Goal: Book appointment/travel/reservation

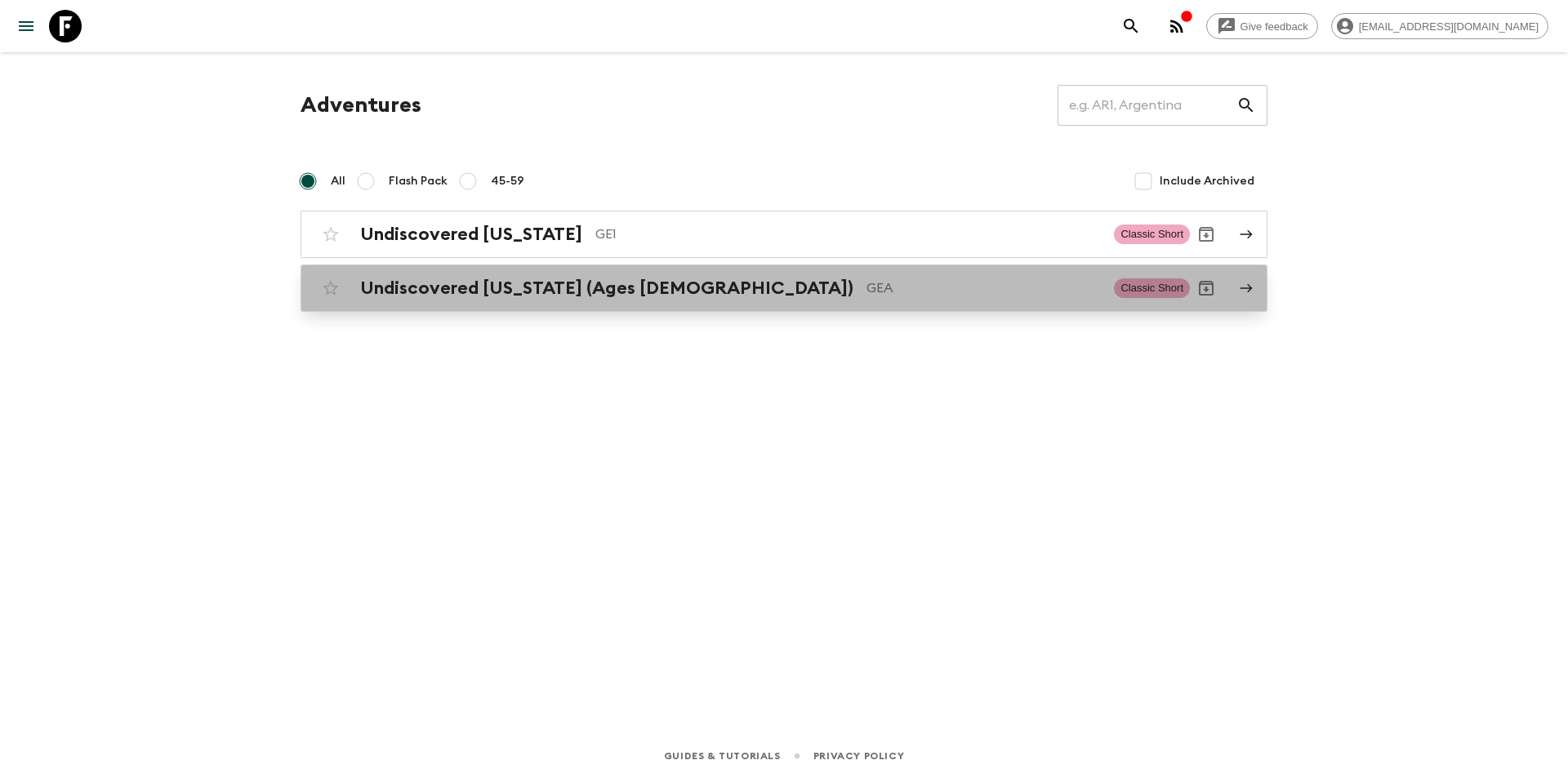
click at [434, 284] on h2 "Undiscovered [US_STATE] (Ages [DEMOGRAPHIC_DATA])" at bounding box center [607, 288] width 494 height 22
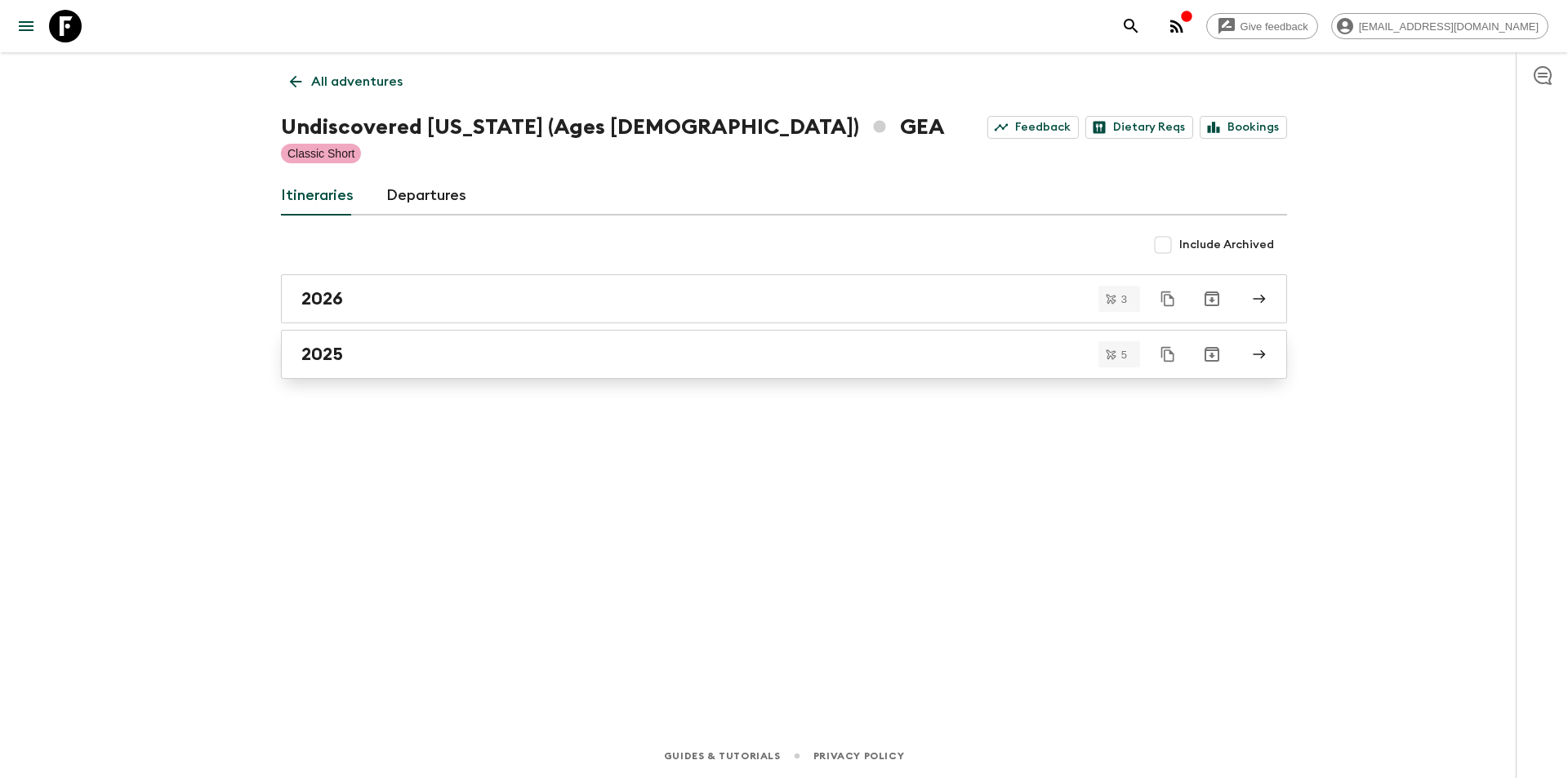
click at [354, 339] on link "2025" at bounding box center [784, 354] width 1006 height 49
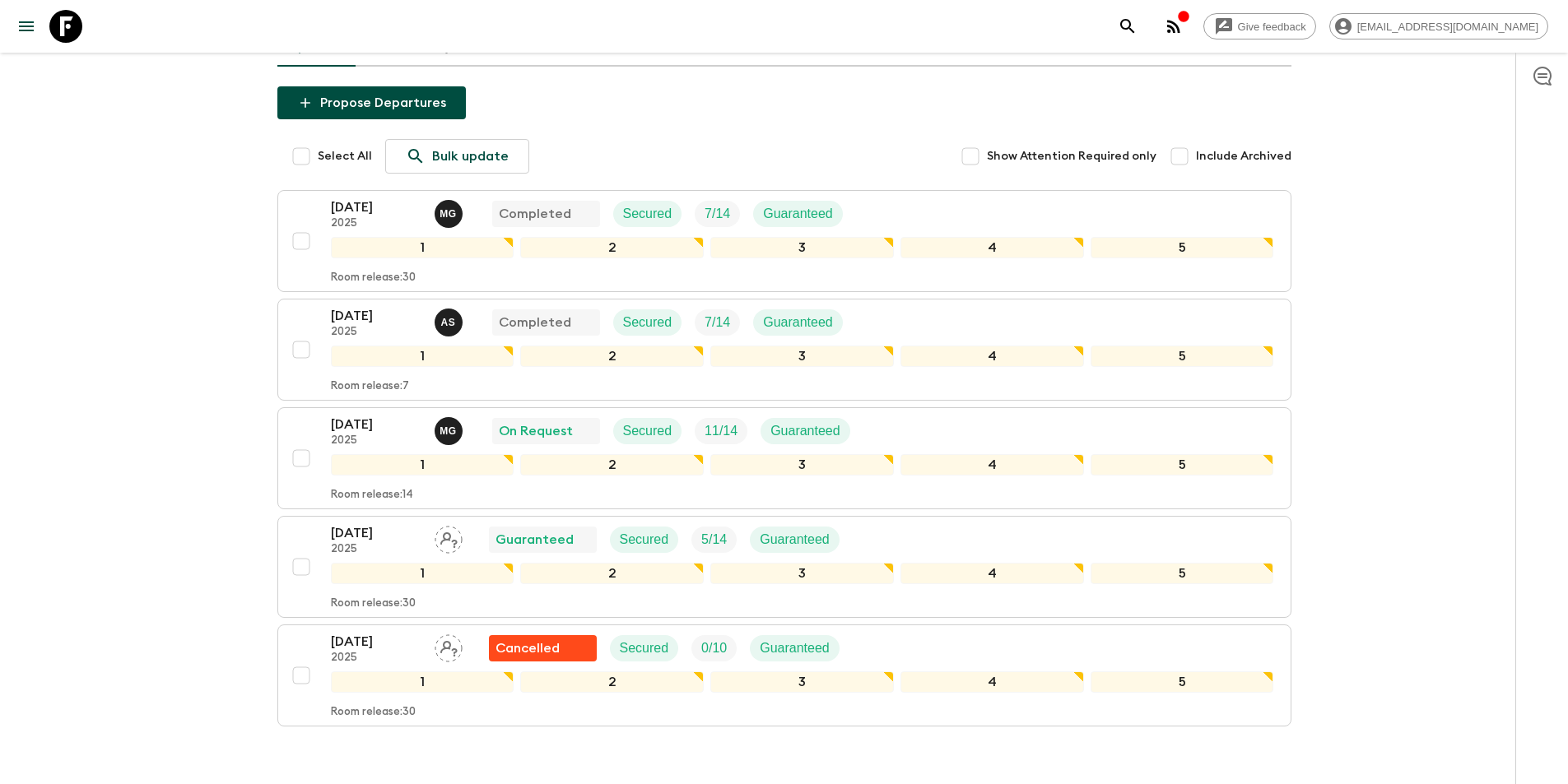
scroll to position [165, 0]
click at [354, 414] on p "[DATE]" at bounding box center [376, 424] width 90 height 20
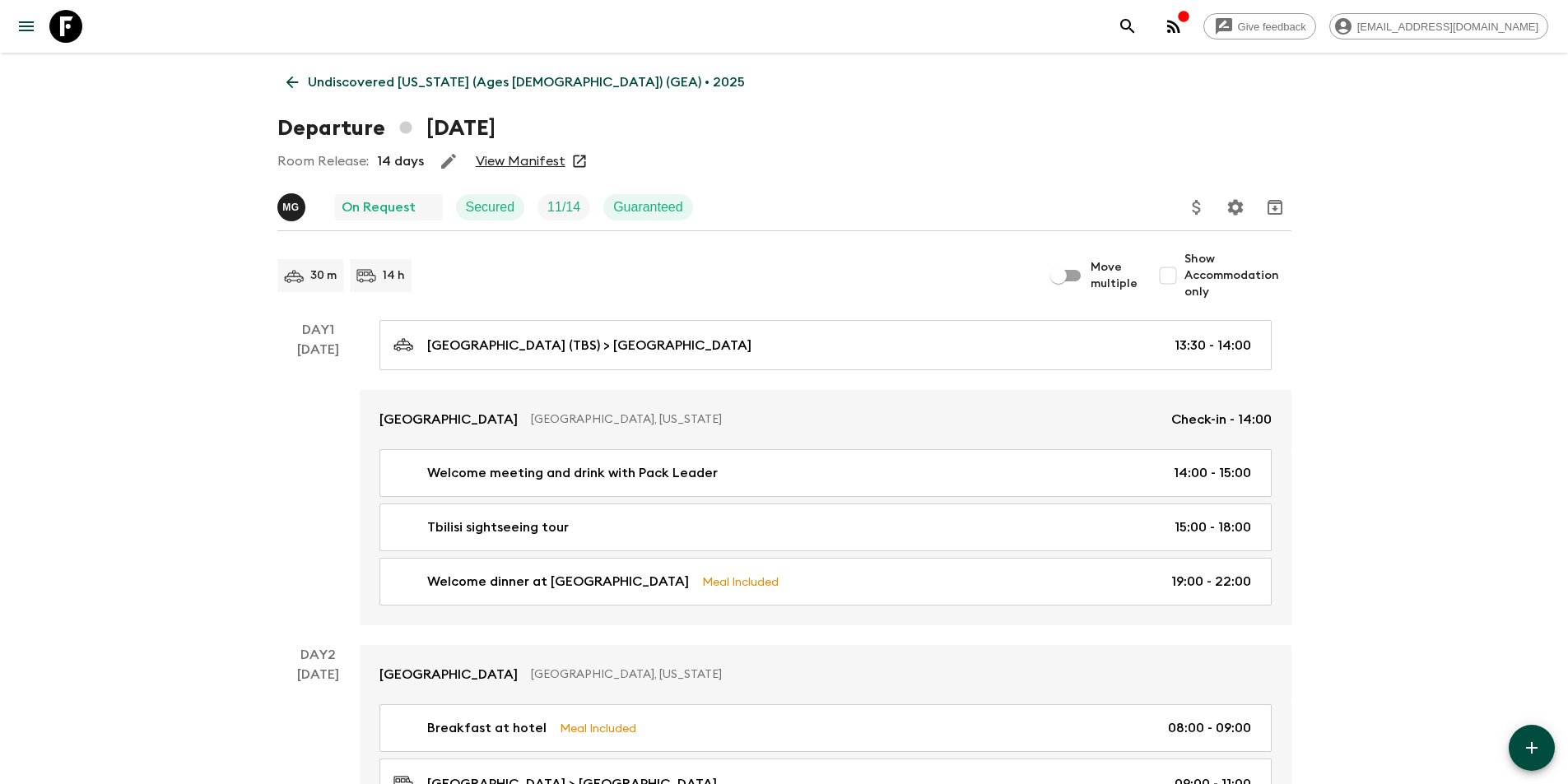
click at [558, 163] on link "View Manifest" at bounding box center [520, 161] width 89 height 16
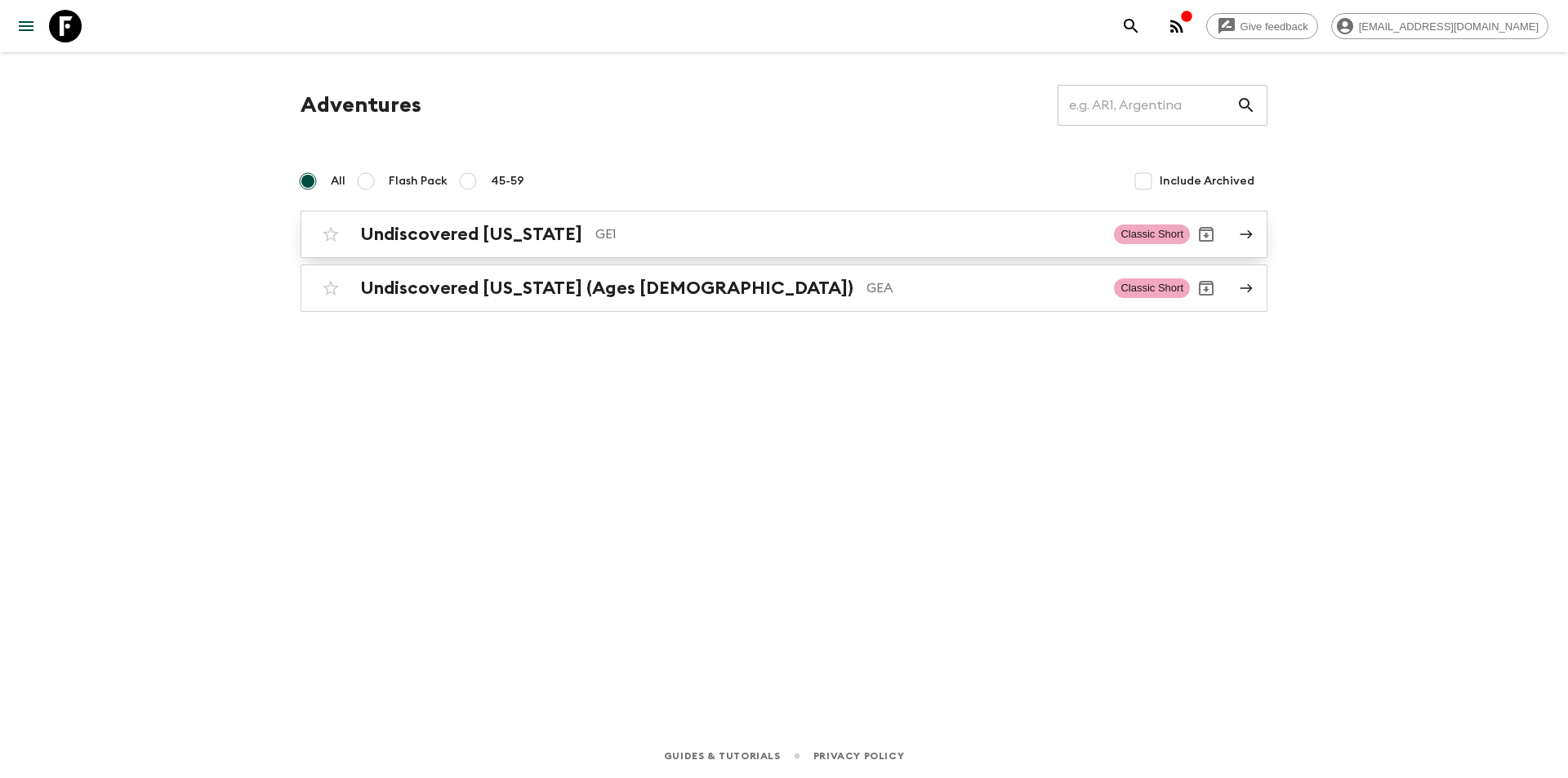
click at [439, 240] on h2 "Undiscovered [US_STATE]" at bounding box center [471, 234] width 222 height 22
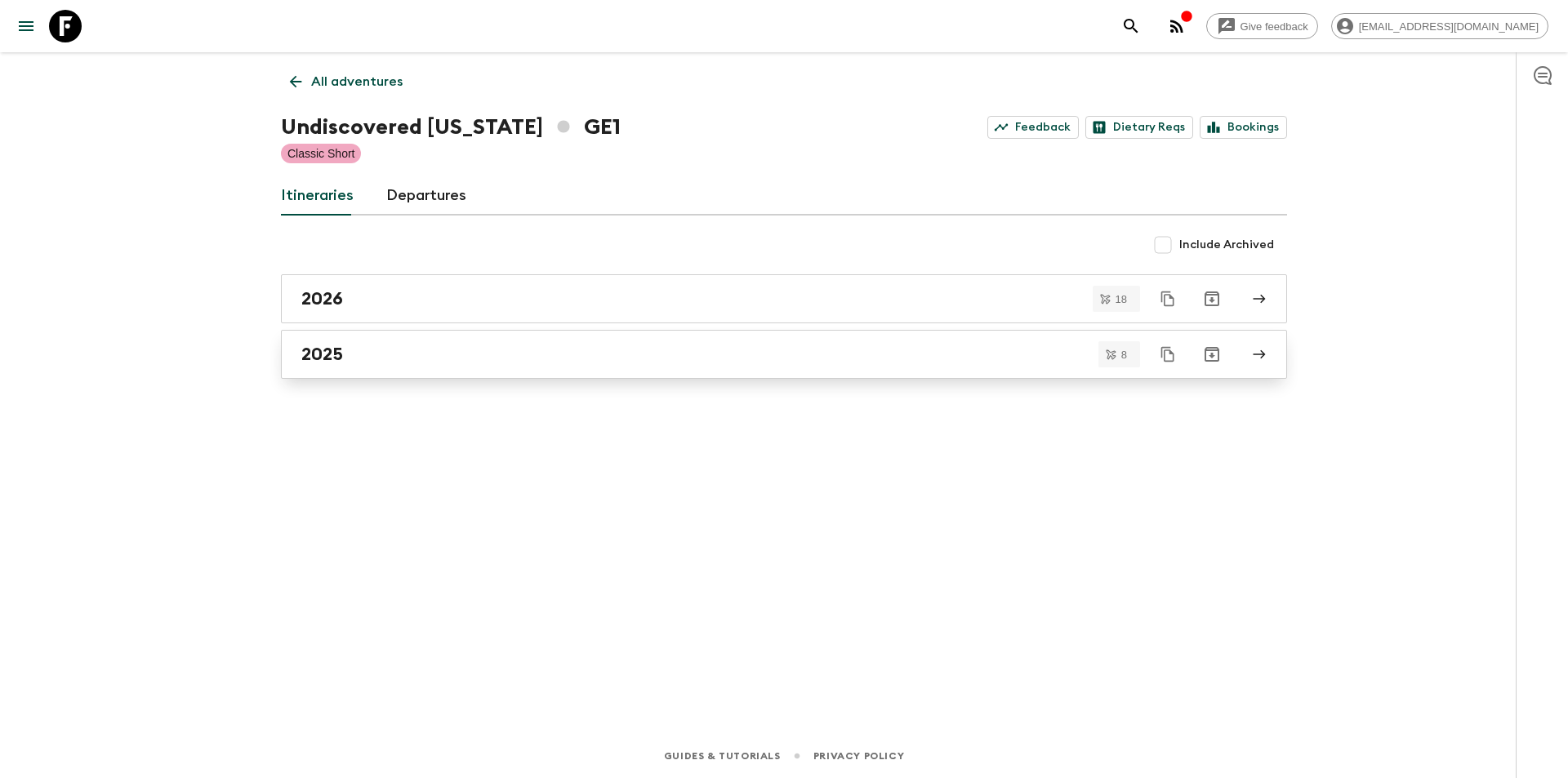
click at [362, 344] on div "2025" at bounding box center [768, 354] width 934 height 22
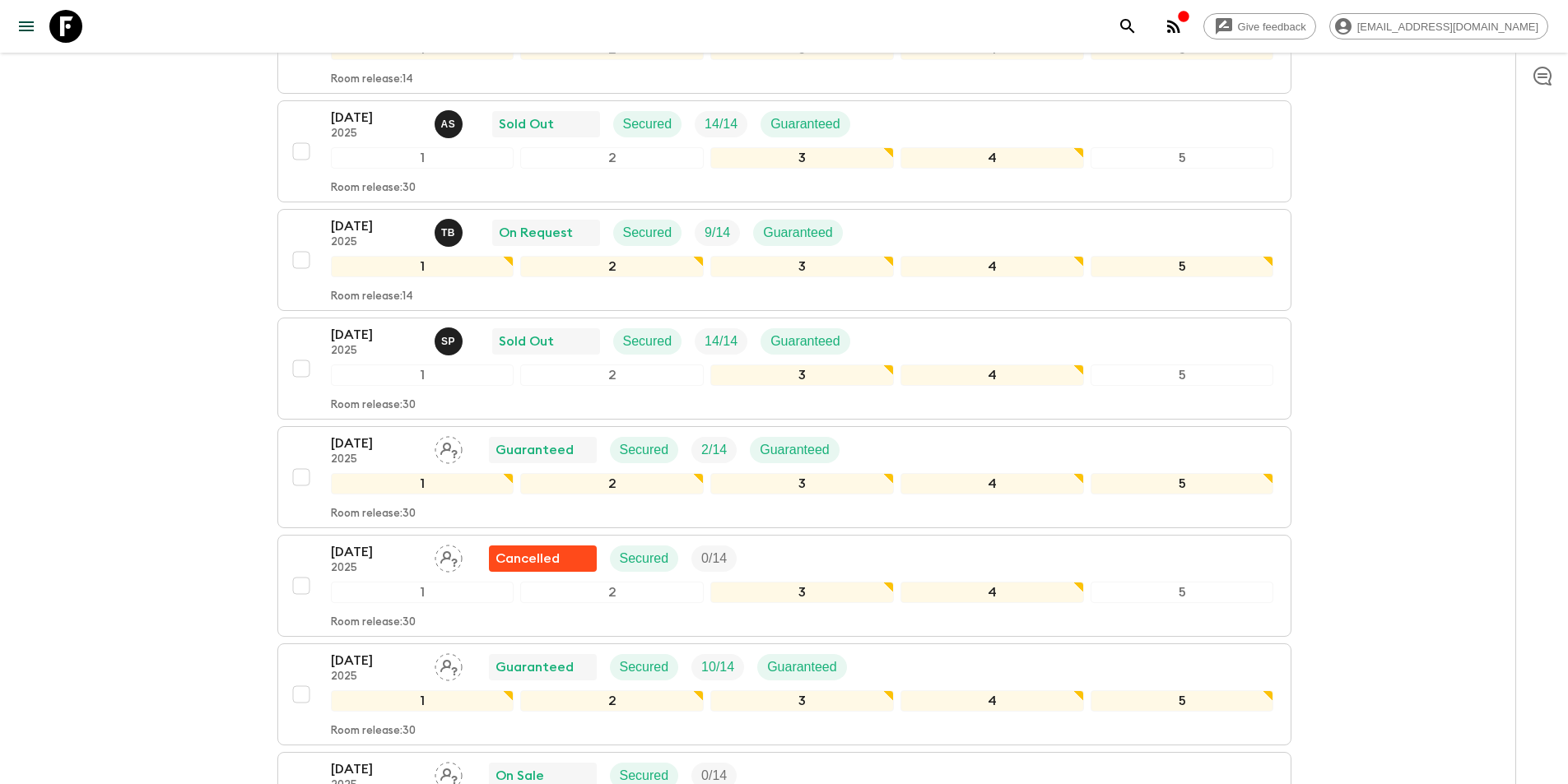
scroll to position [549, 0]
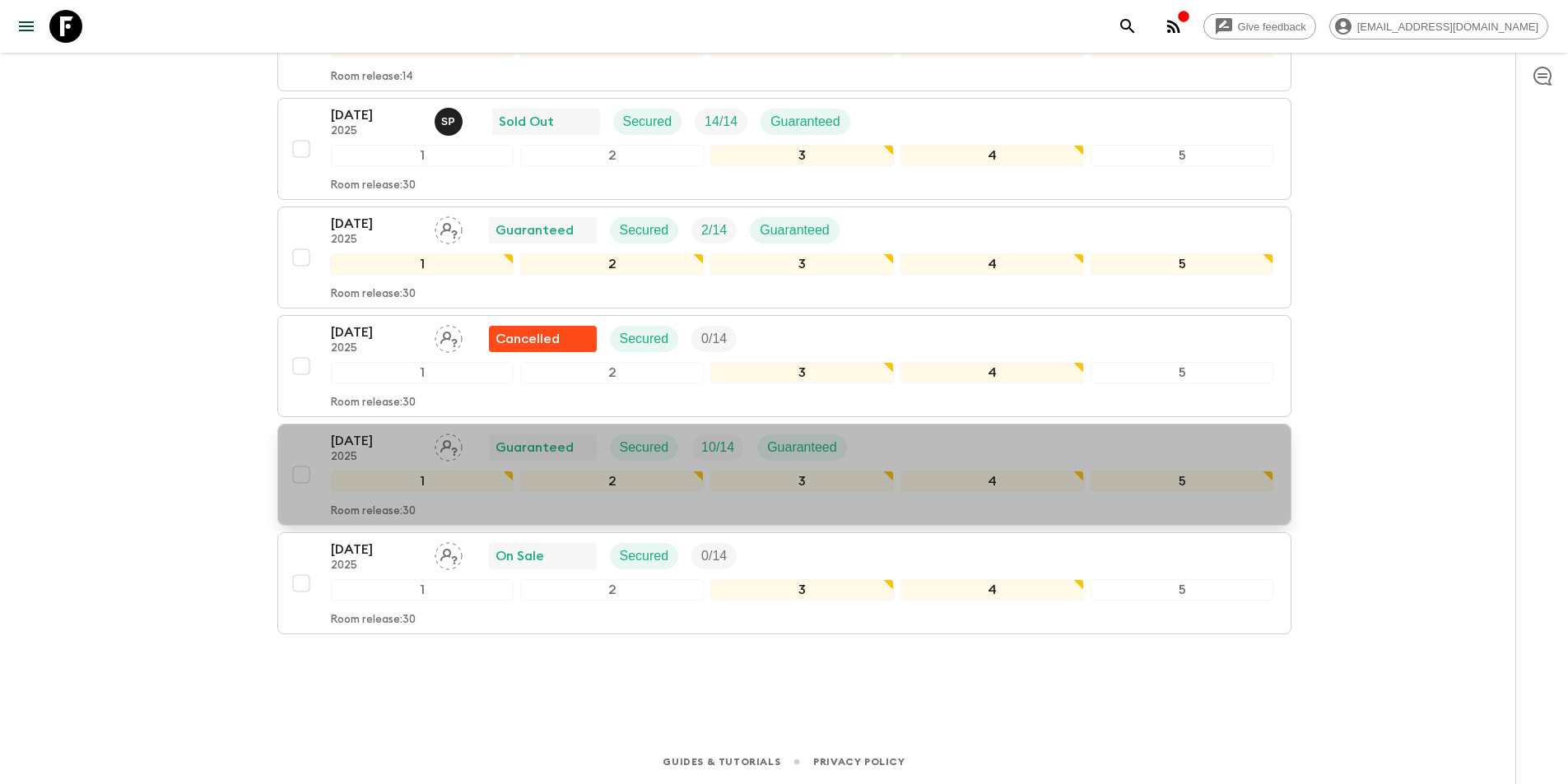
click at [366, 436] on p "14 Oct 2025" at bounding box center [376, 441] width 90 height 20
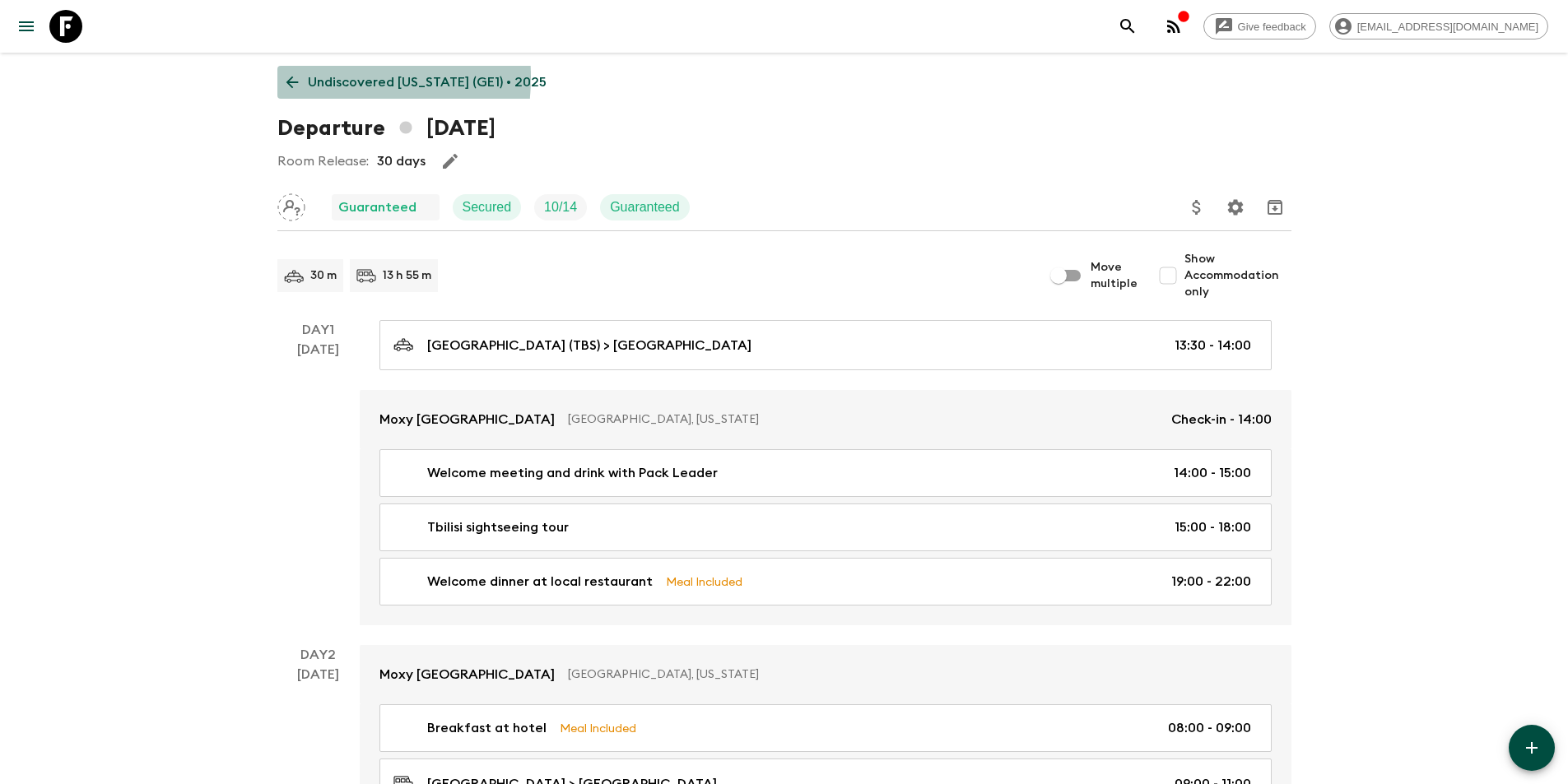
click at [294, 77] on icon at bounding box center [292, 82] width 18 height 18
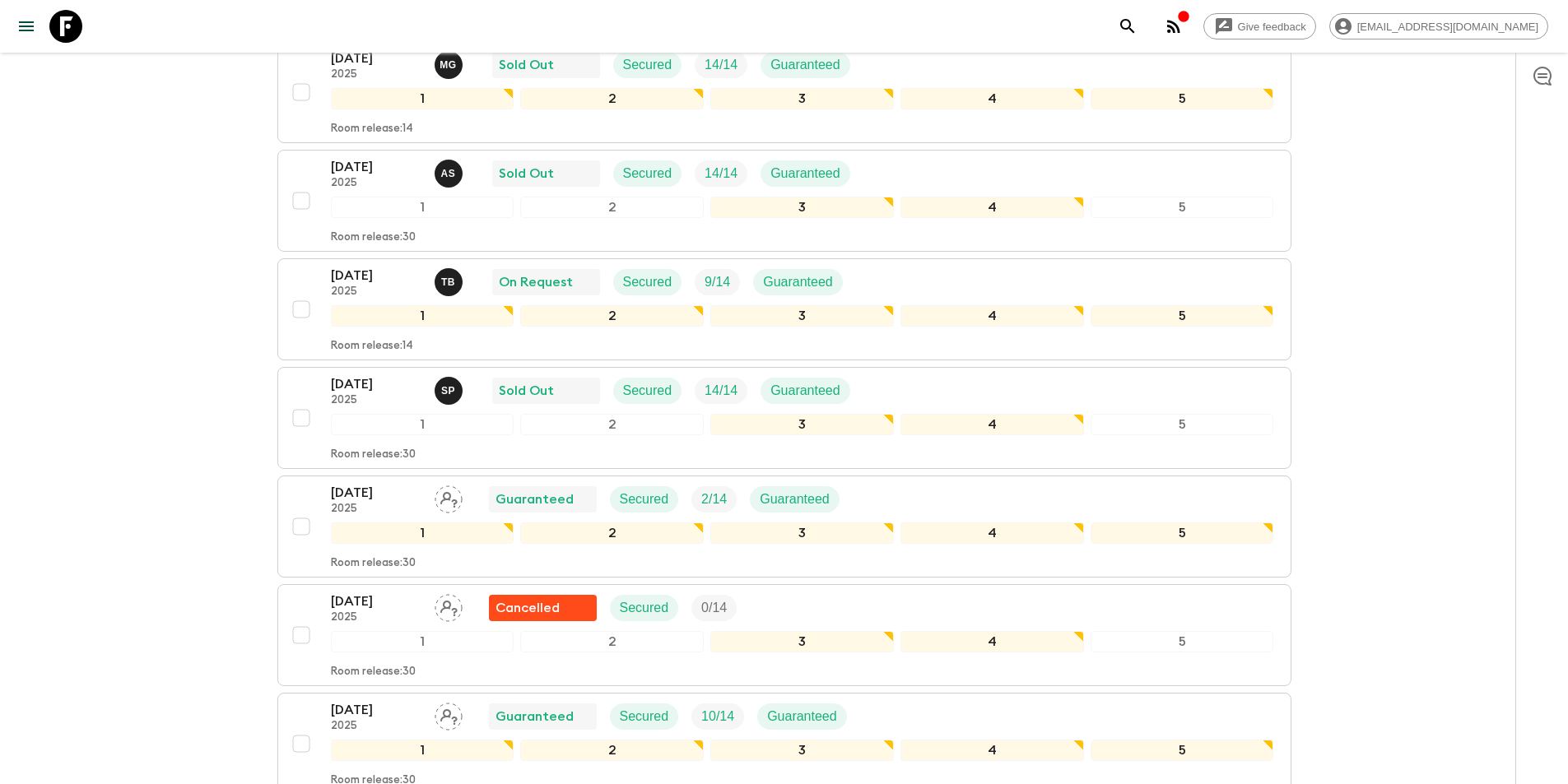
scroll to position [494, 0]
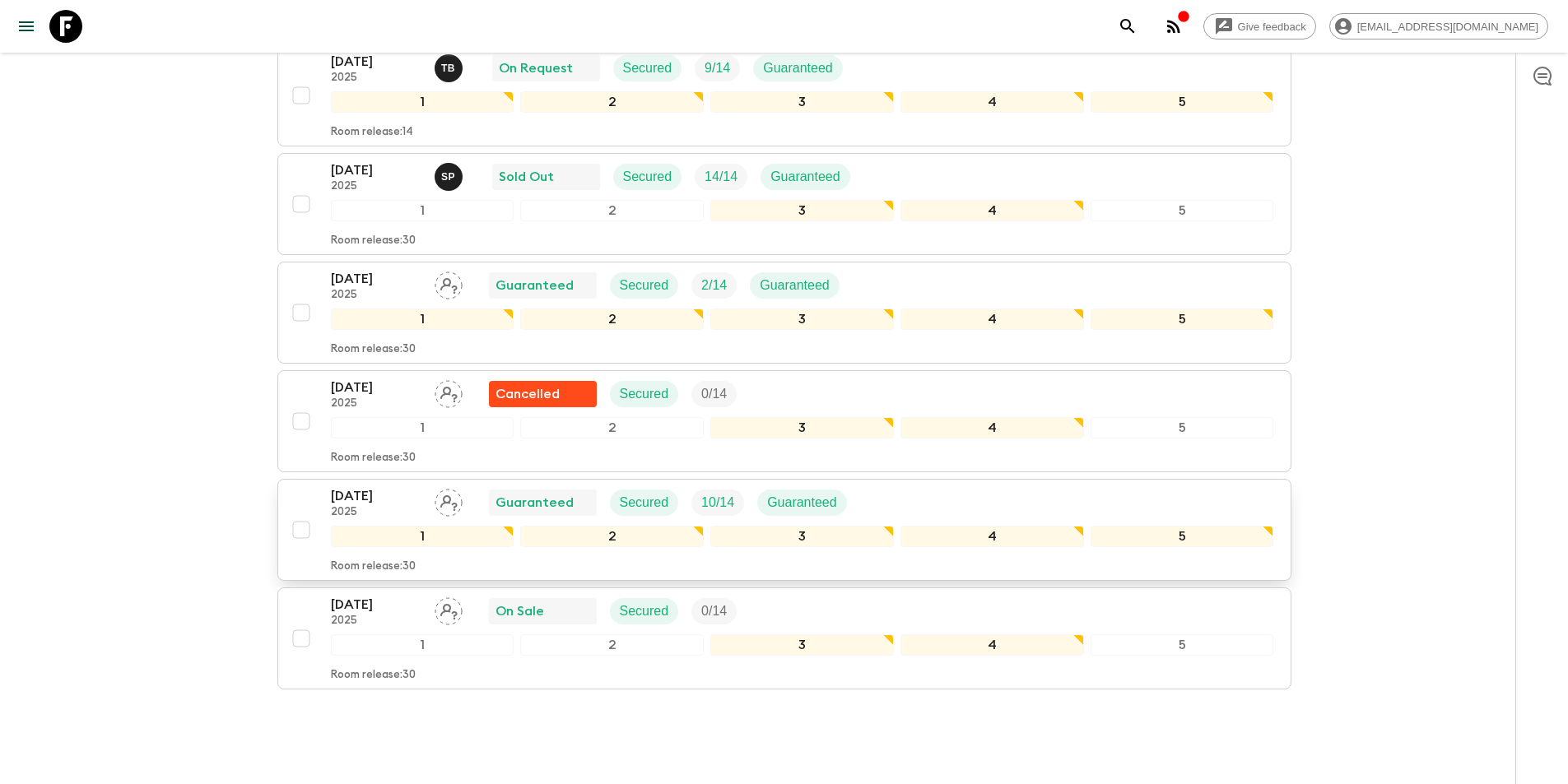
click at [385, 486] on p "14 Oct 2025" at bounding box center [376, 496] width 90 height 20
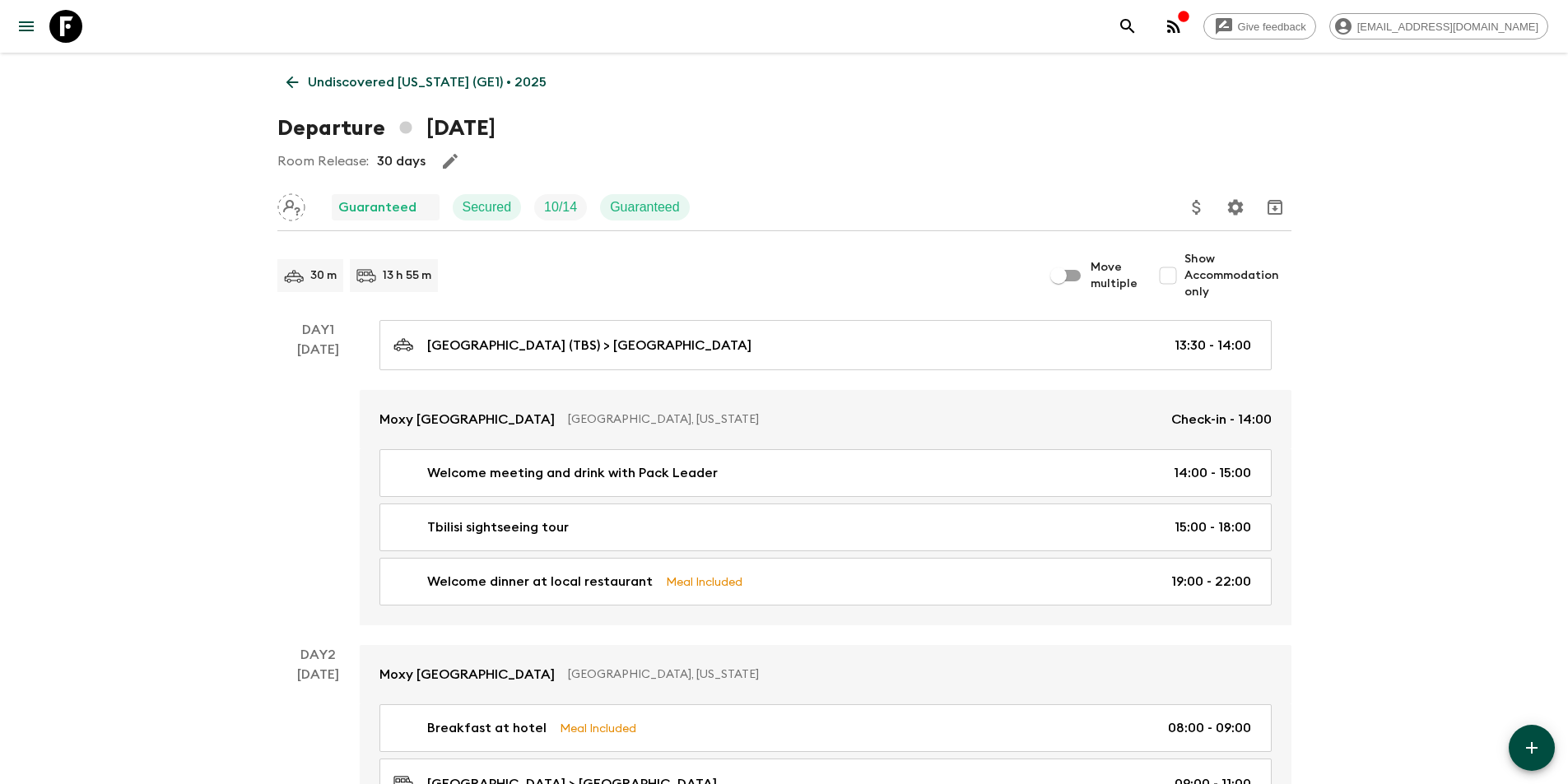
click at [1211, 276] on span "Show Accommodation only" at bounding box center [1237, 275] width 107 height 49
click at [1184, 276] on input "Show Accommodation only" at bounding box center [1168, 276] width 33 height 33
checkbox input "true"
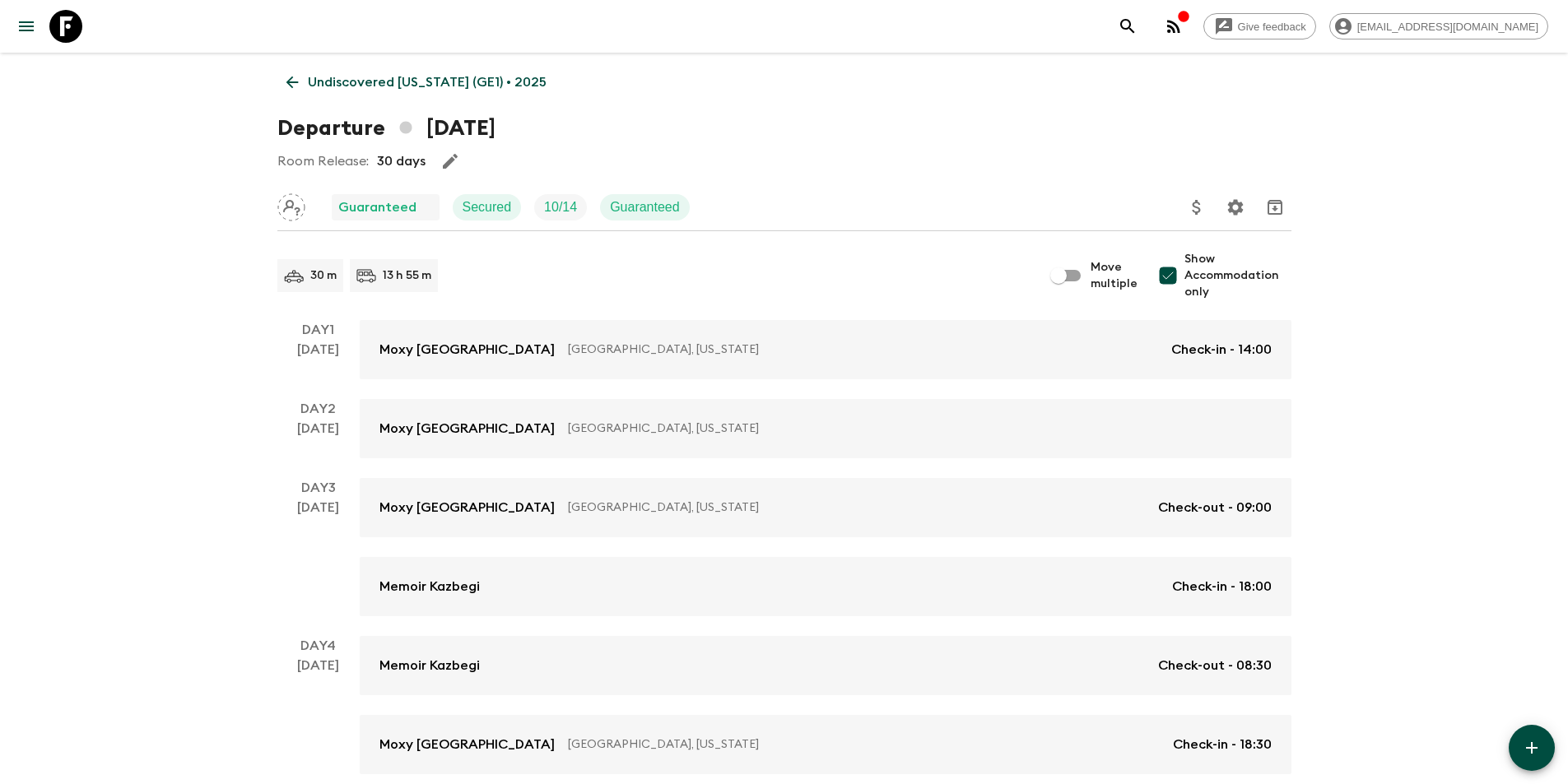
click at [300, 82] on icon at bounding box center [292, 82] width 18 height 18
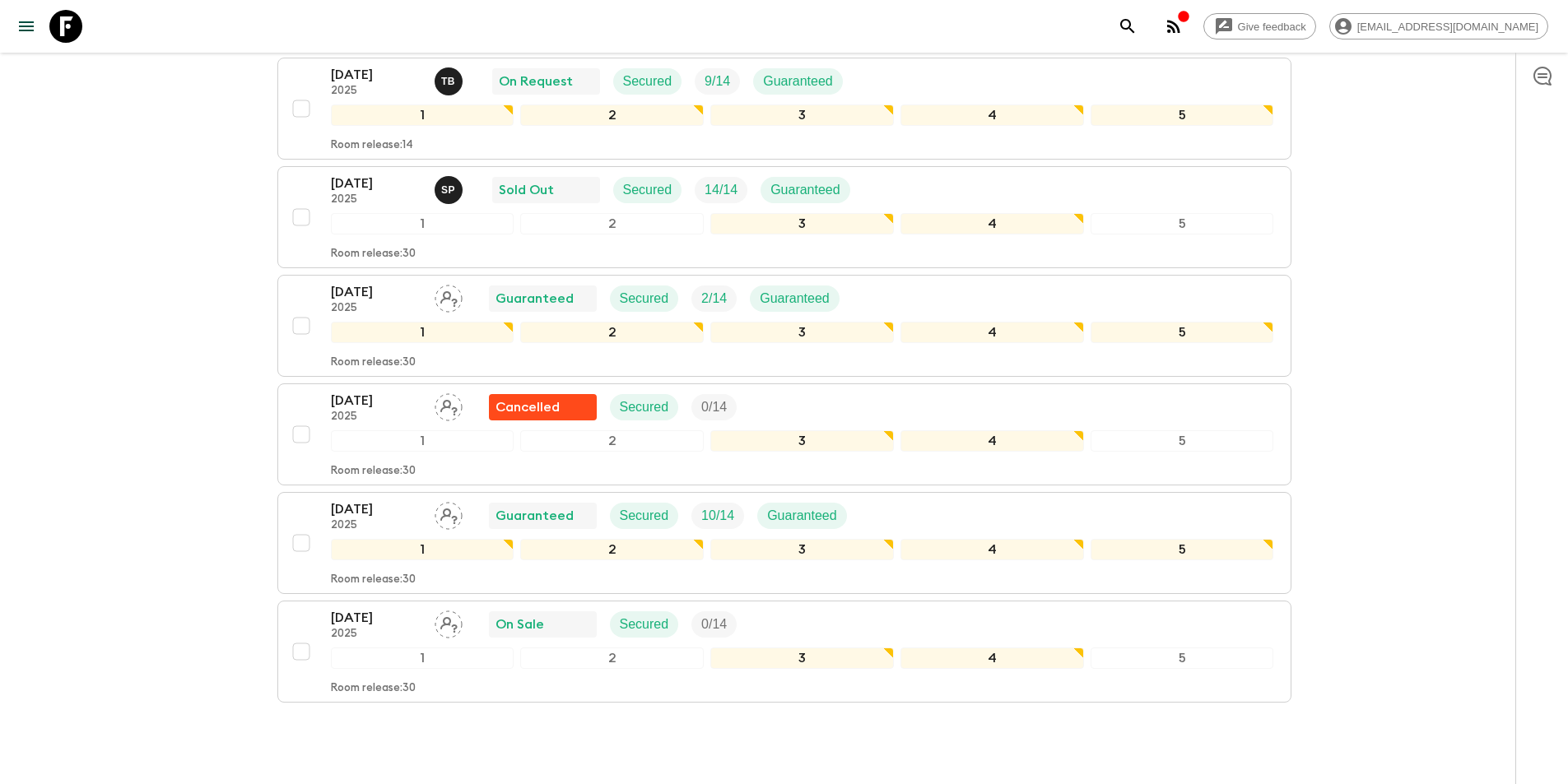
scroll to position [549, 0]
